Goal: Task Accomplishment & Management: Use online tool/utility

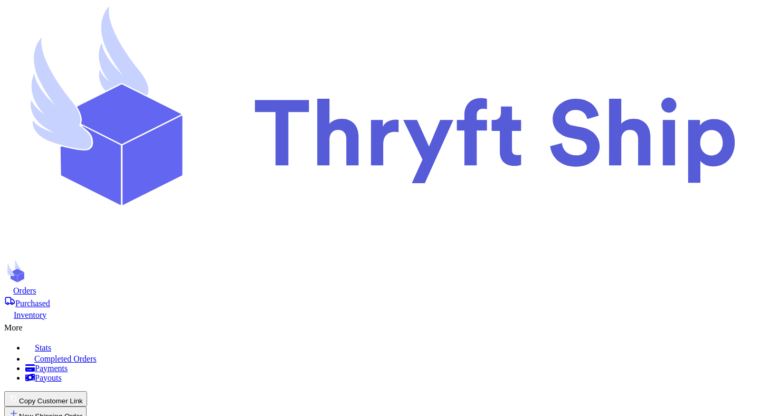
scroll to position [533, 0]
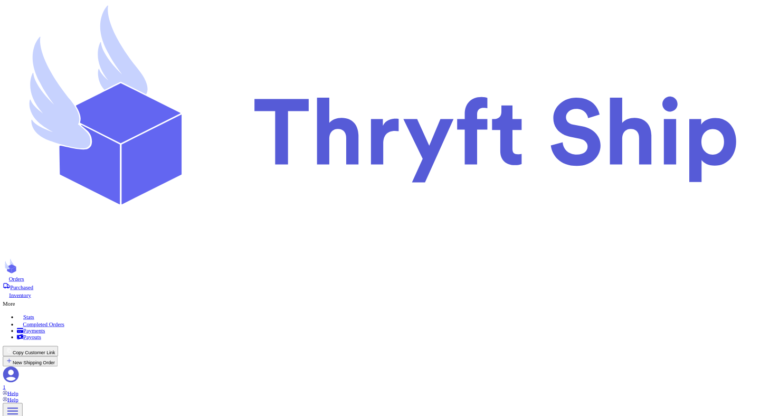
scroll to position [350, 0]
